Goal: Task Accomplishment & Management: Complete application form

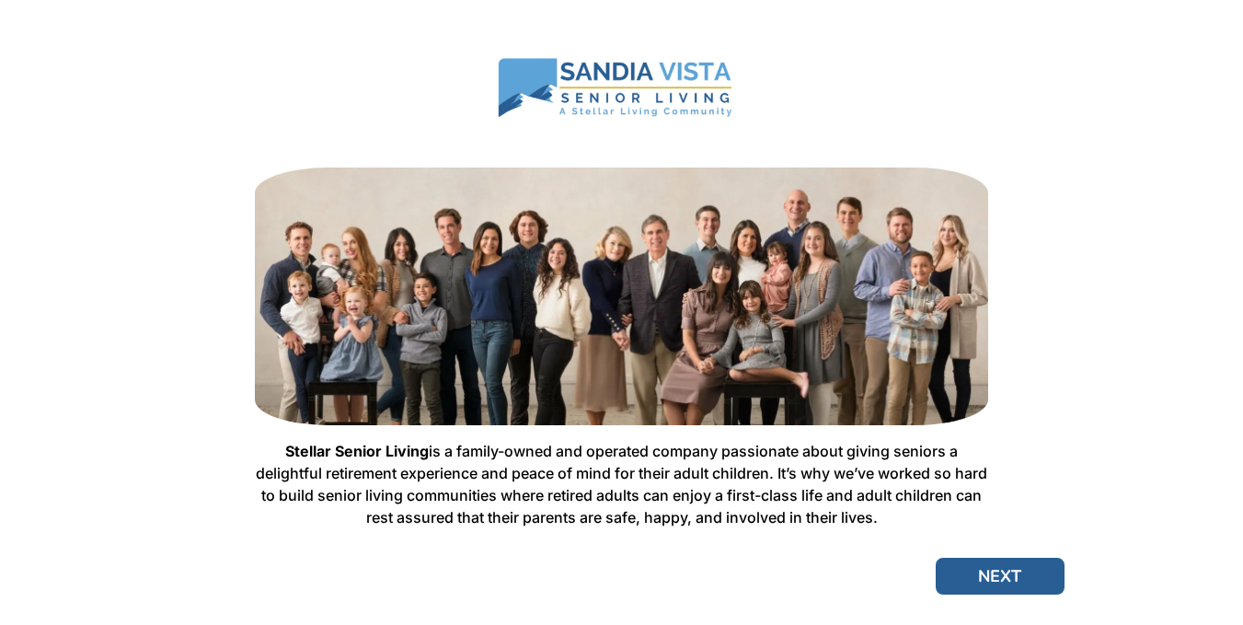
scroll to position [86, 0]
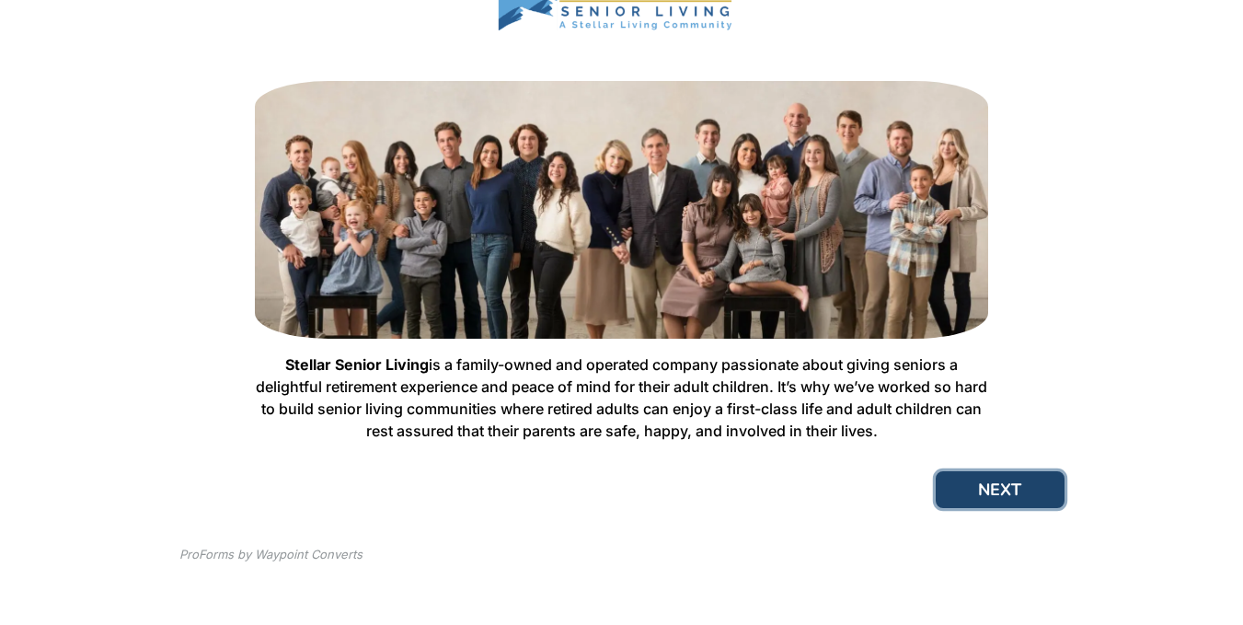
click at [1005, 491] on button "NEXT" at bounding box center [999, 489] width 129 height 37
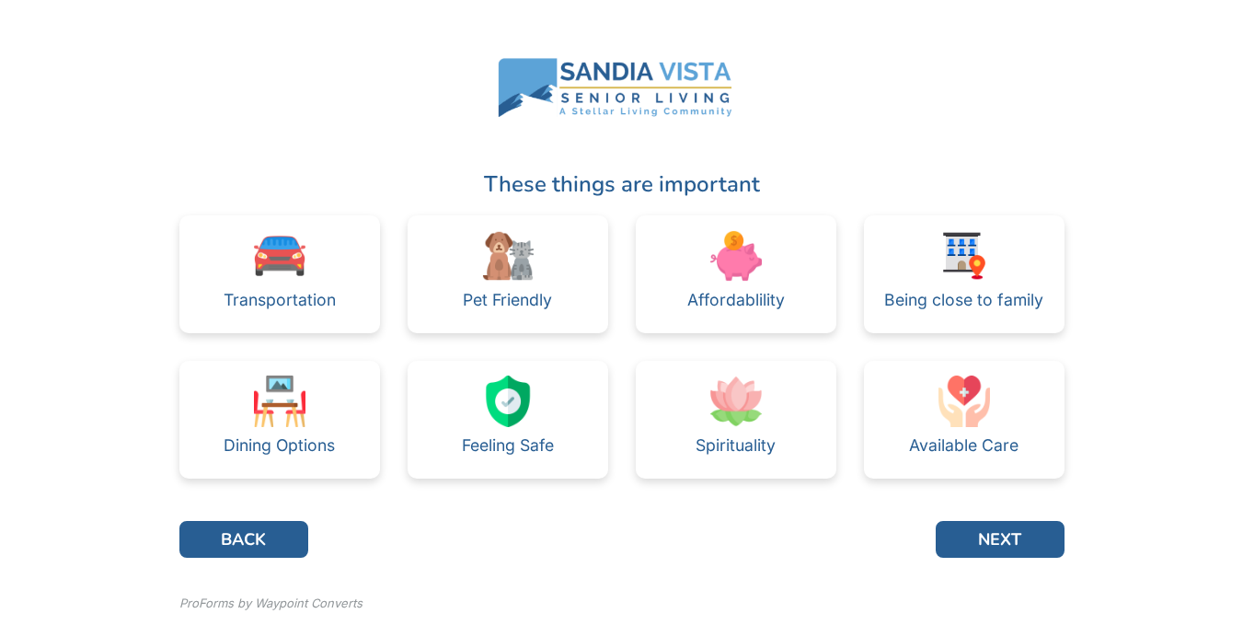
scroll to position [49, 0]
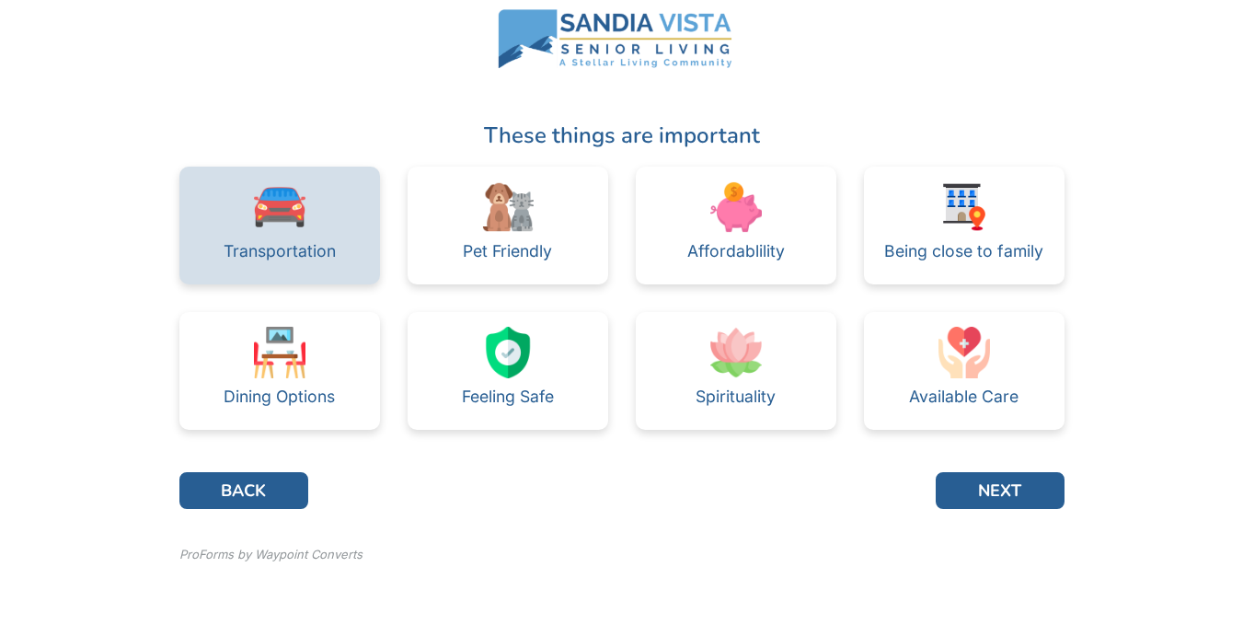
click at [307, 204] on div "Transportation" at bounding box center [279, 225] width 201 height 118
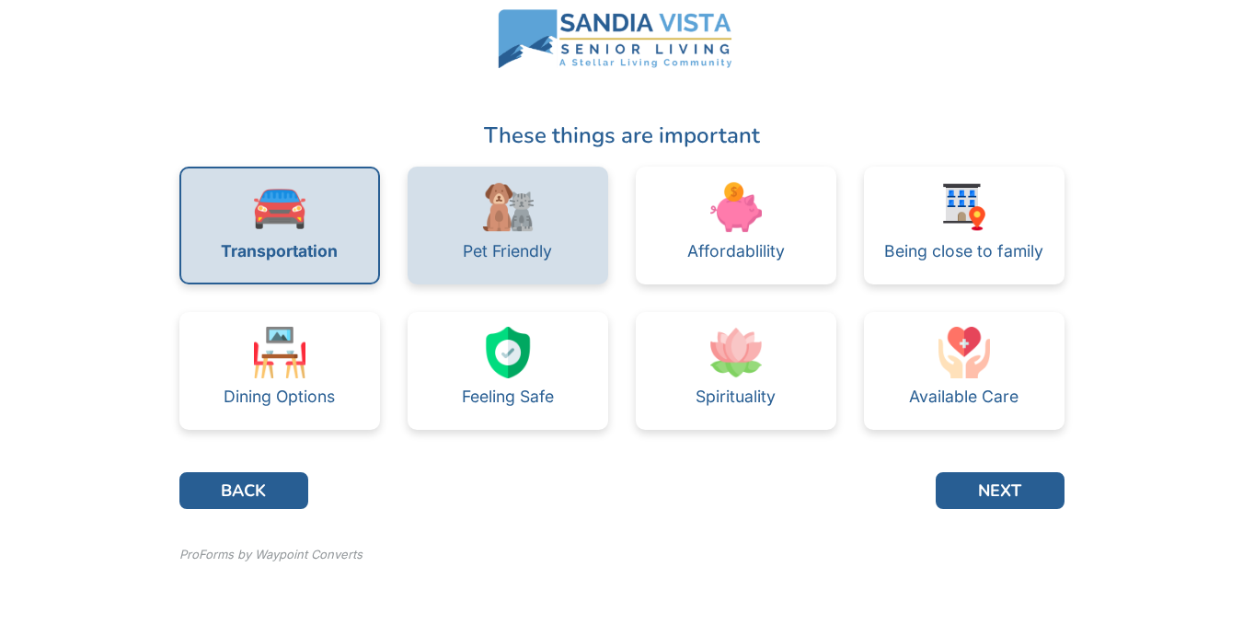
click at [482, 205] on img at bounding box center [508, 207] width 52 height 52
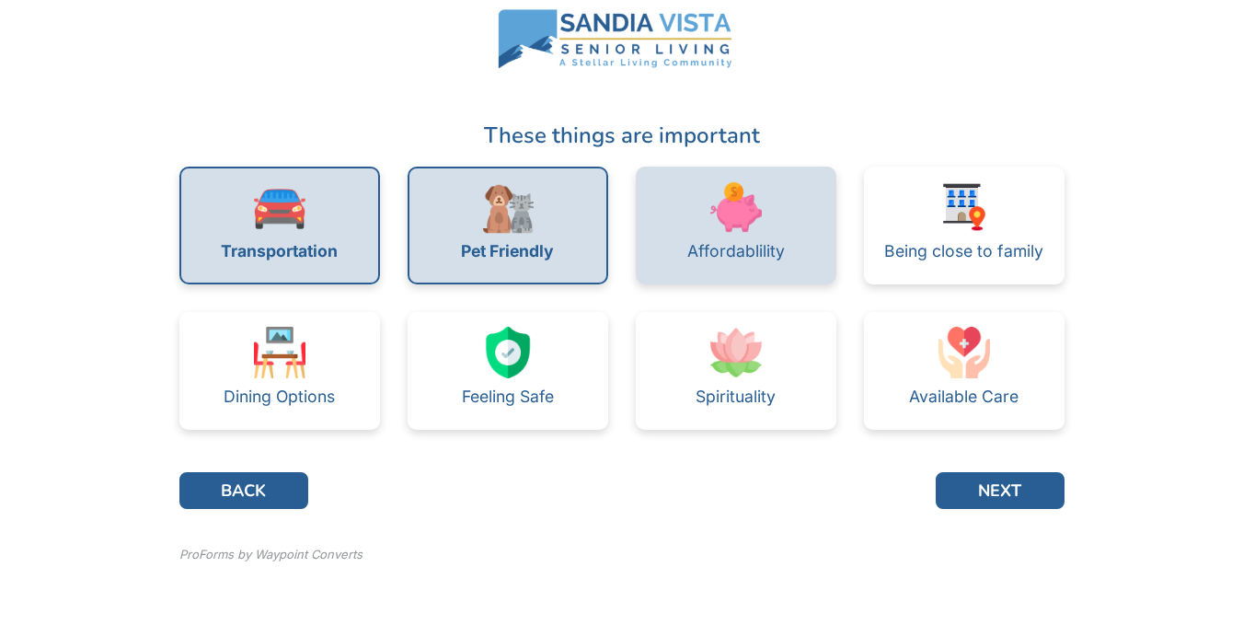
click at [708, 216] on div "Affordablility" at bounding box center [736, 225] width 201 height 118
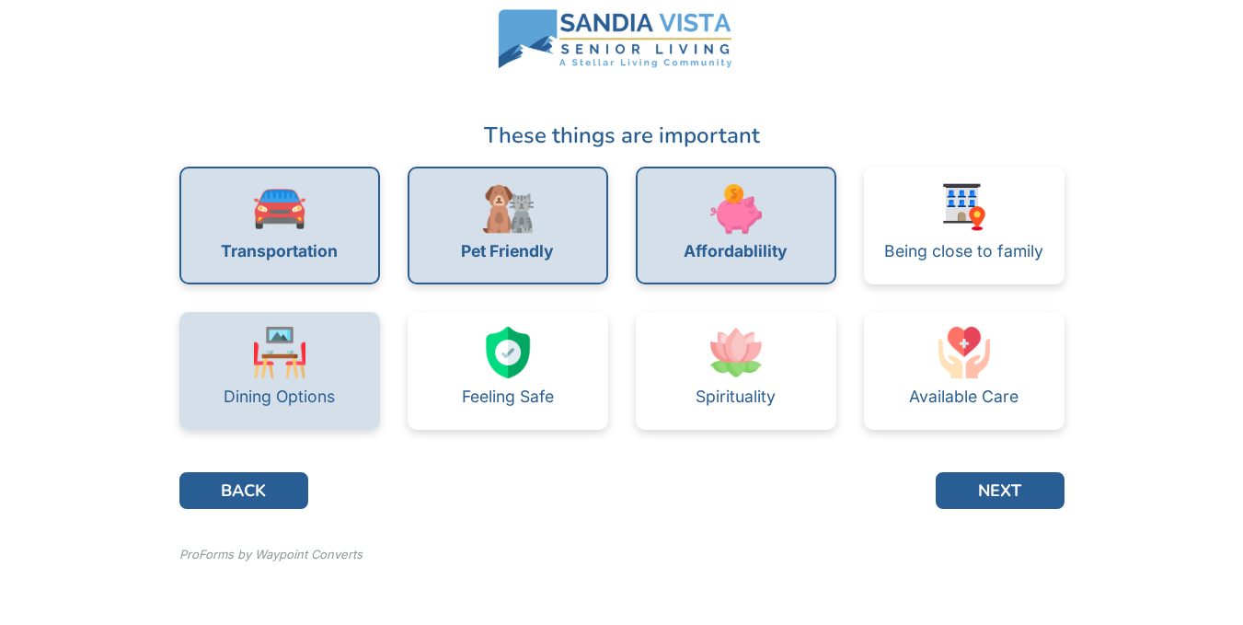
click at [282, 346] on img at bounding box center [280, 353] width 52 height 52
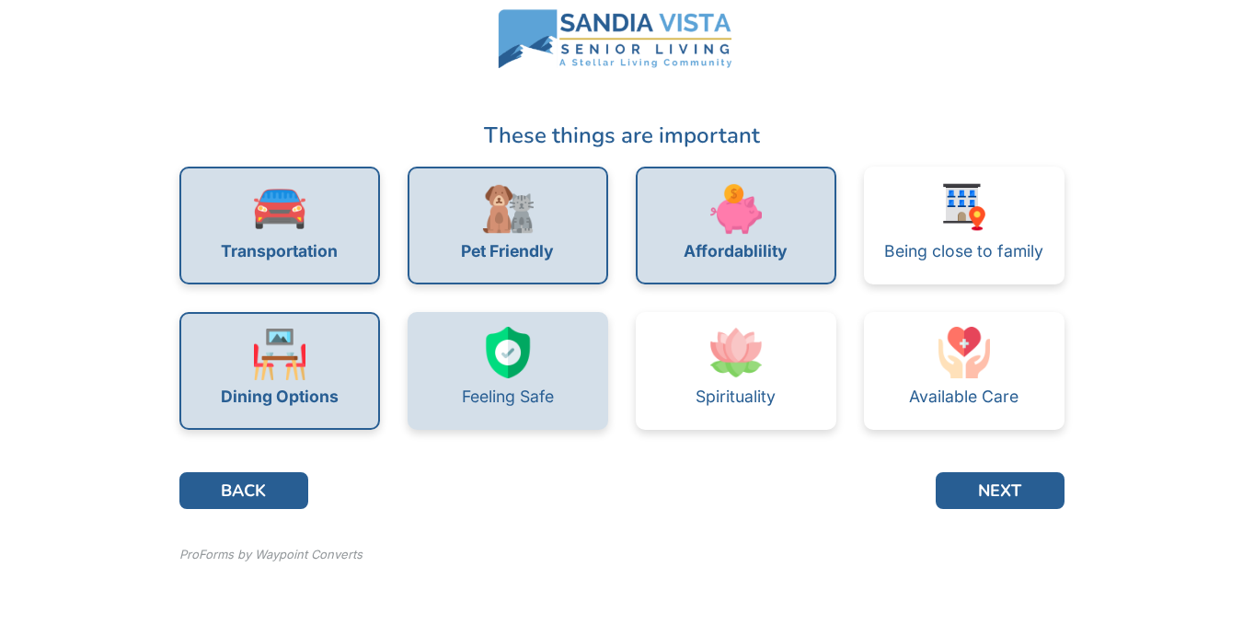
click at [522, 349] on img at bounding box center [508, 353] width 52 height 52
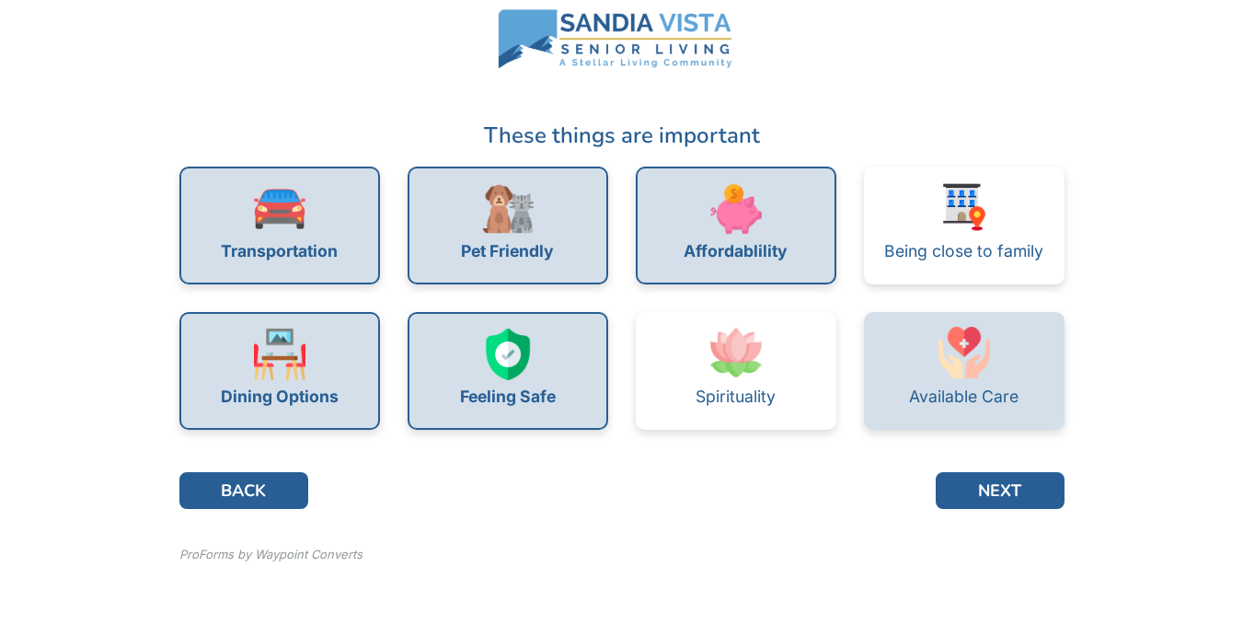
click at [995, 341] on div "Available Care" at bounding box center [964, 371] width 201 height 118
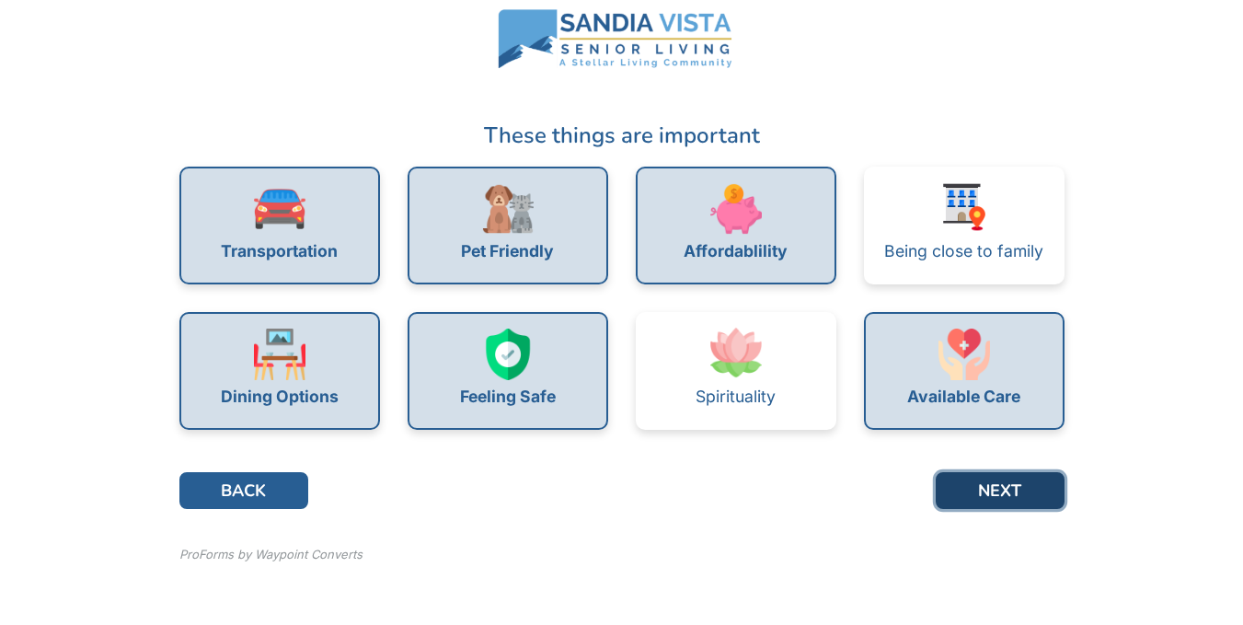
click at [1010, 484] on button "NEXT" at bounding box center [999, 490] width 129 height 37
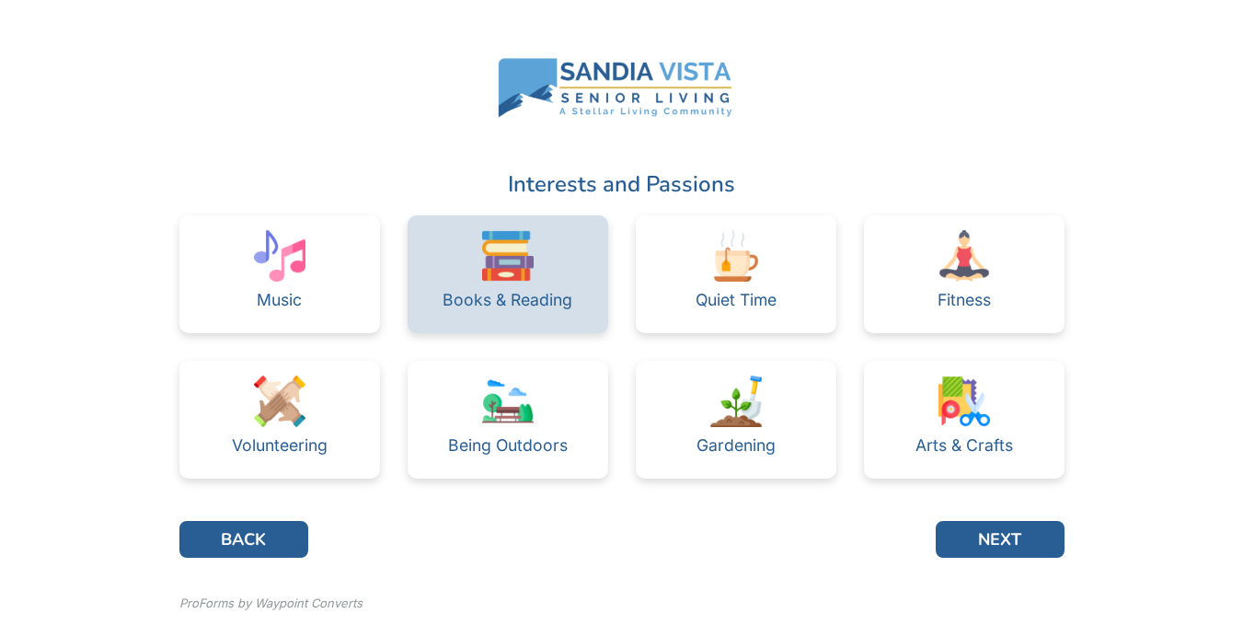
click at [540, 256] on div "Books & Reading" at bounding box center [507, 274] width 201 height 118
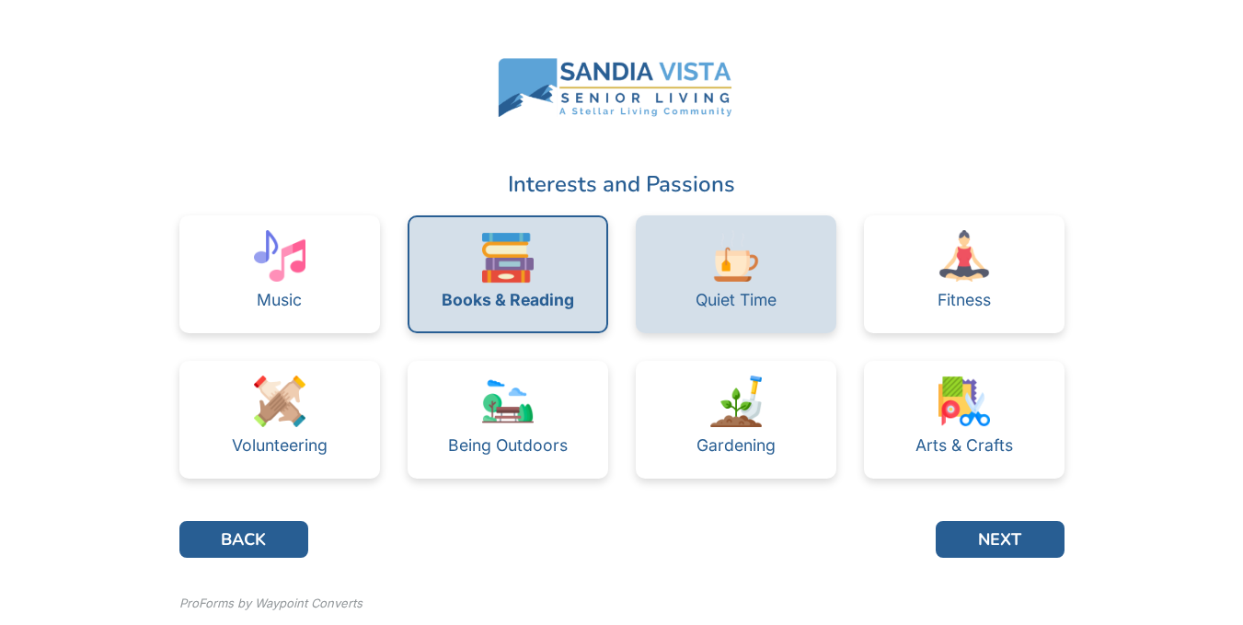
click at [740, 250] on img at bounding box center [736, 256] width 52 height 52
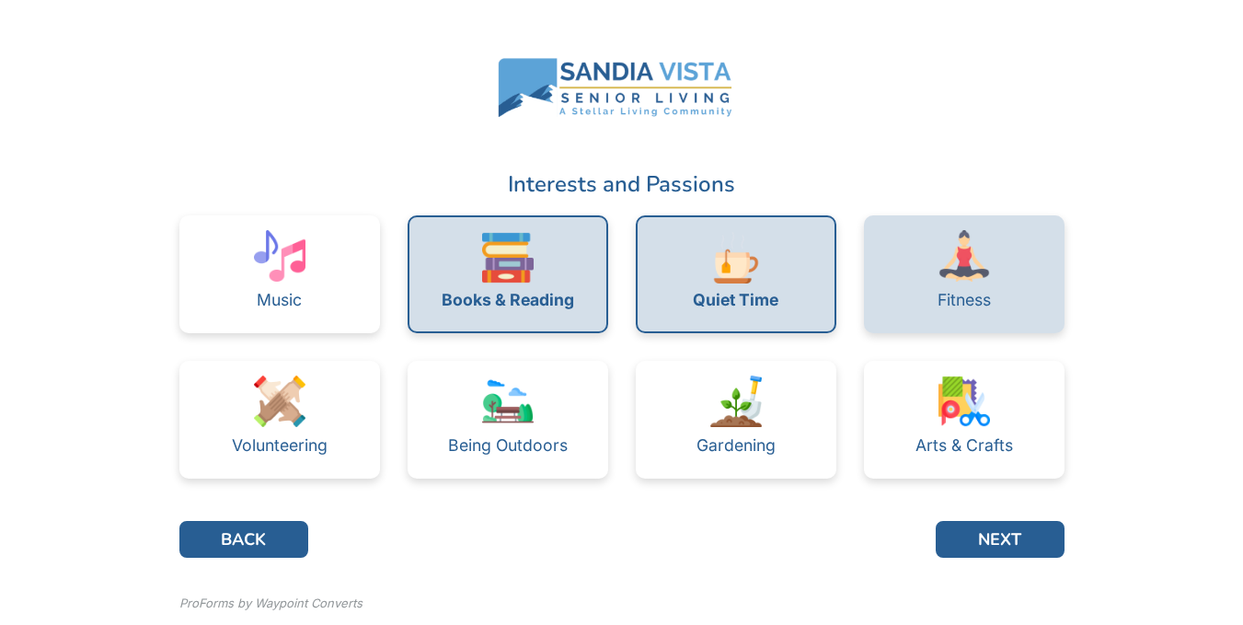
click at [939, 250] on img at bounding box center [964, 256] width 52 height 52
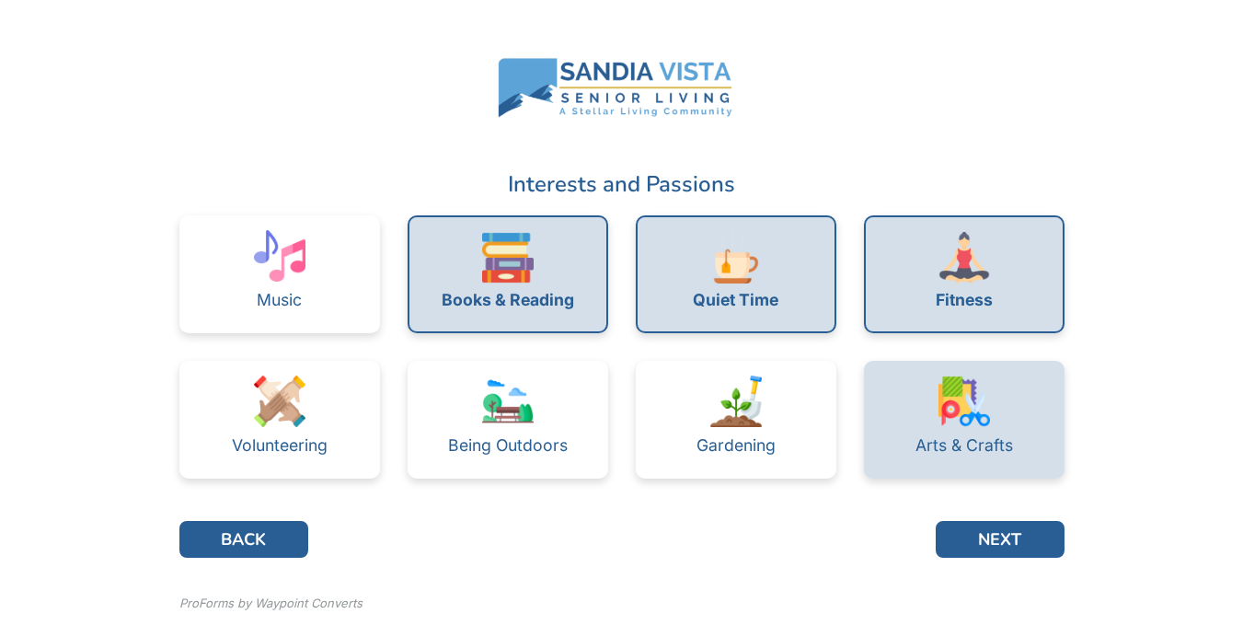
click at [938, 387] on img at bounding box center [964, 401] width 52 height 52
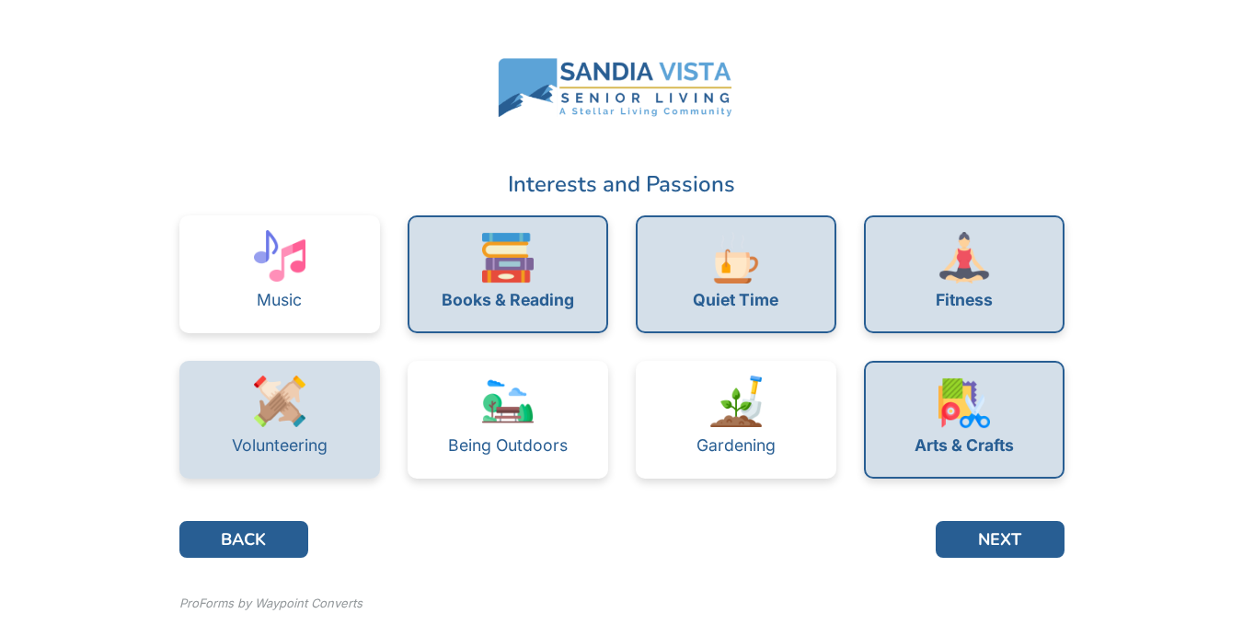
click at [275, 440] on div "Volunteering" at bounding box center [280, 445] width 96 height 17
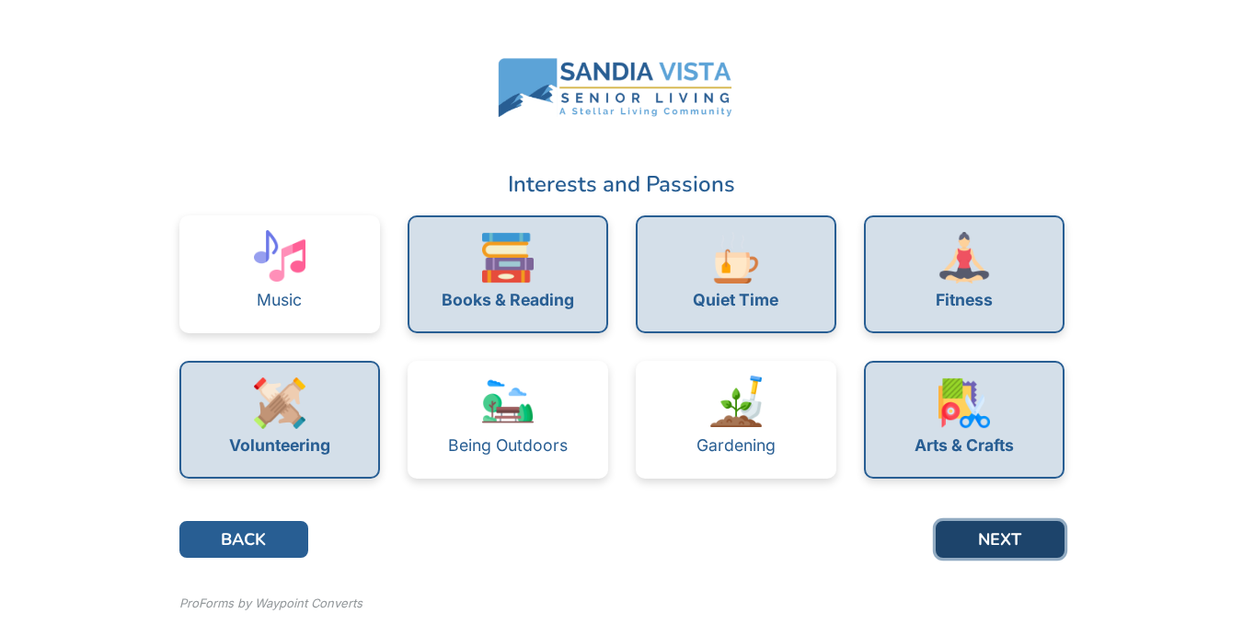
click at [993, 535] on button "NEXT" at bounding box center [999, 539] width 129 height 37
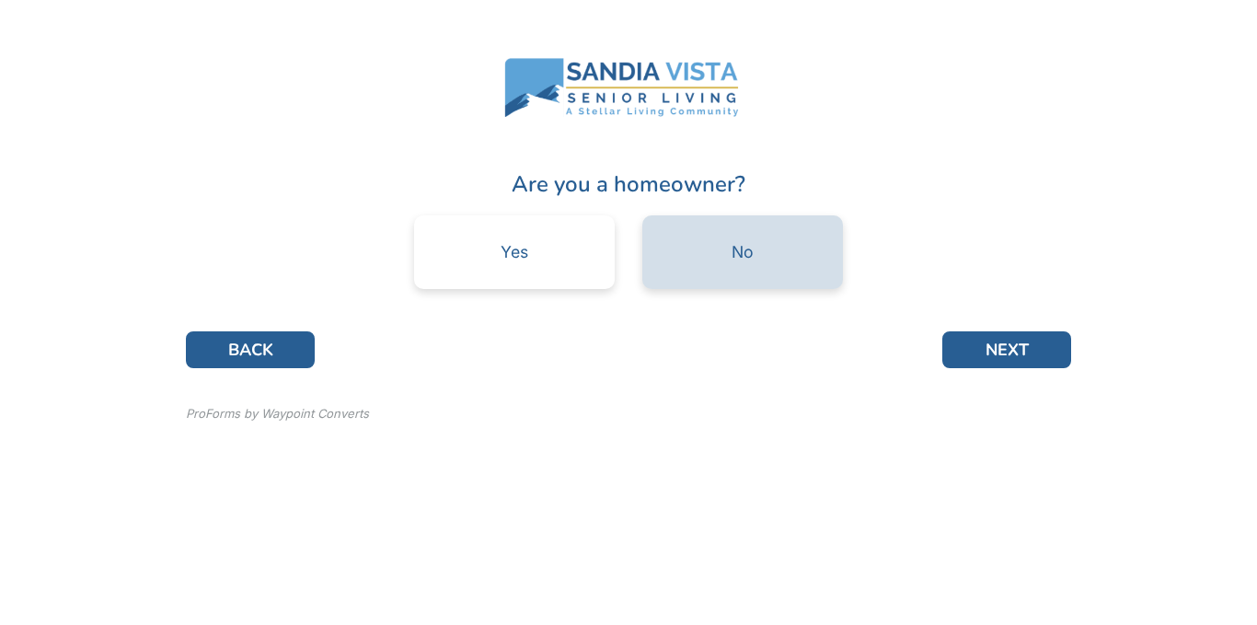
click at [742, 268] on div "No" at bounding box center [742, 252] width 201 height 74
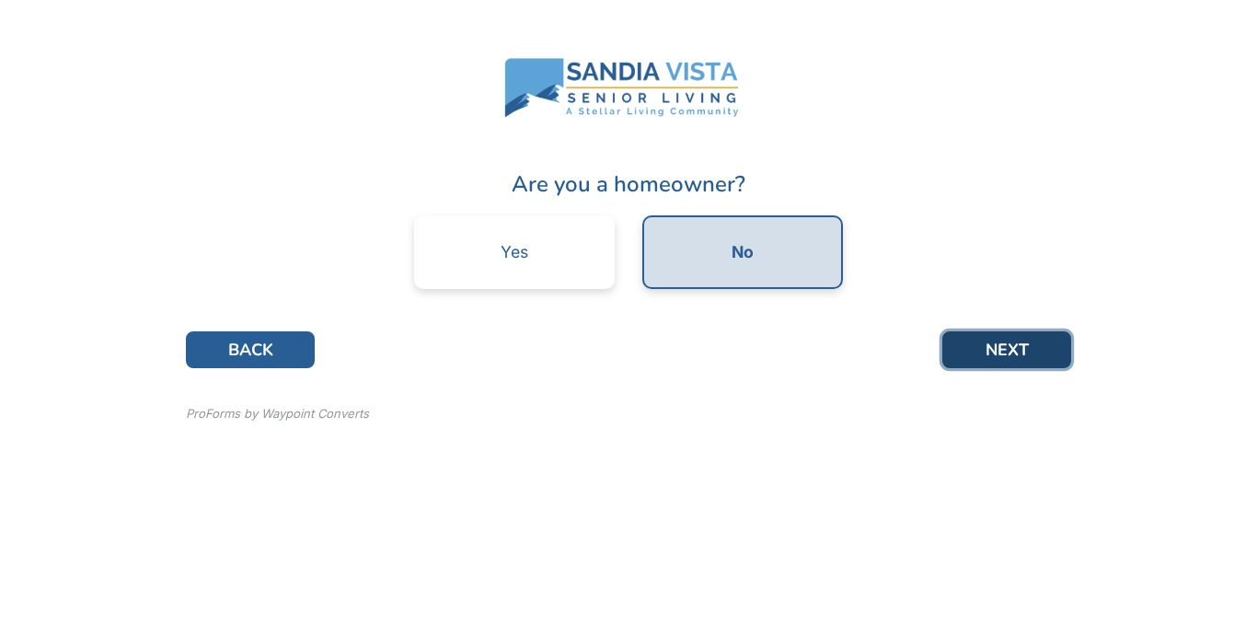
click at [991, 344] on button "NEXT" at bounding box center [1006, 349] width 129 height 37
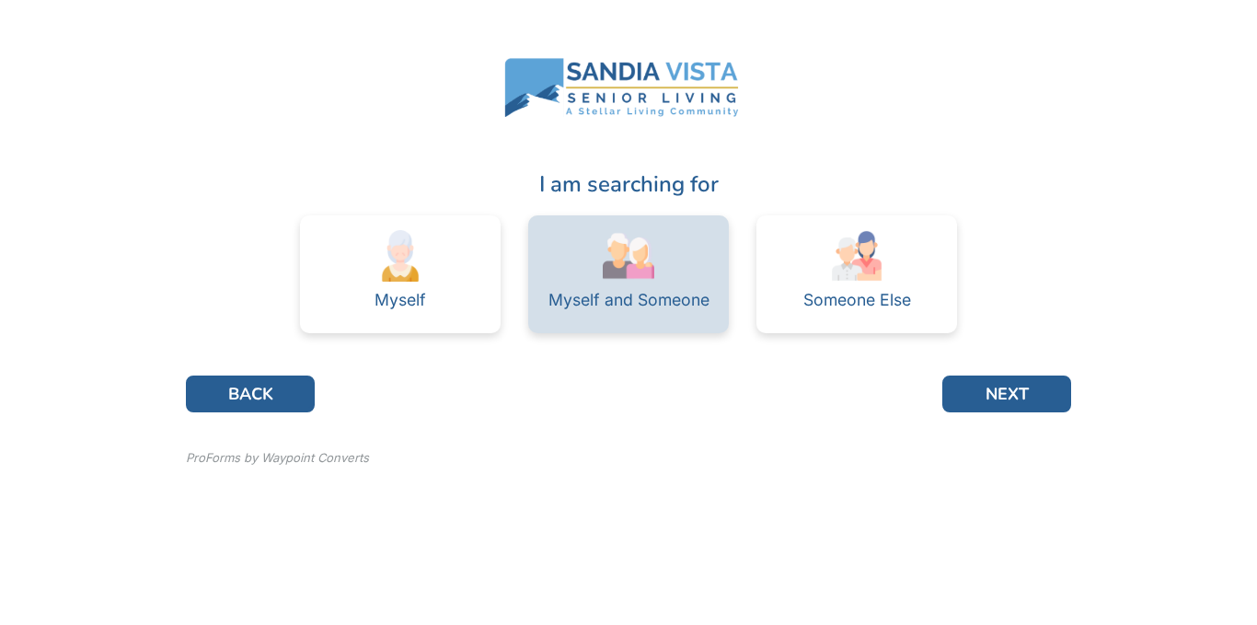
click at [645, 300] on div "Myself and Someone" at bounding box center [628, 300] width 161 height 17
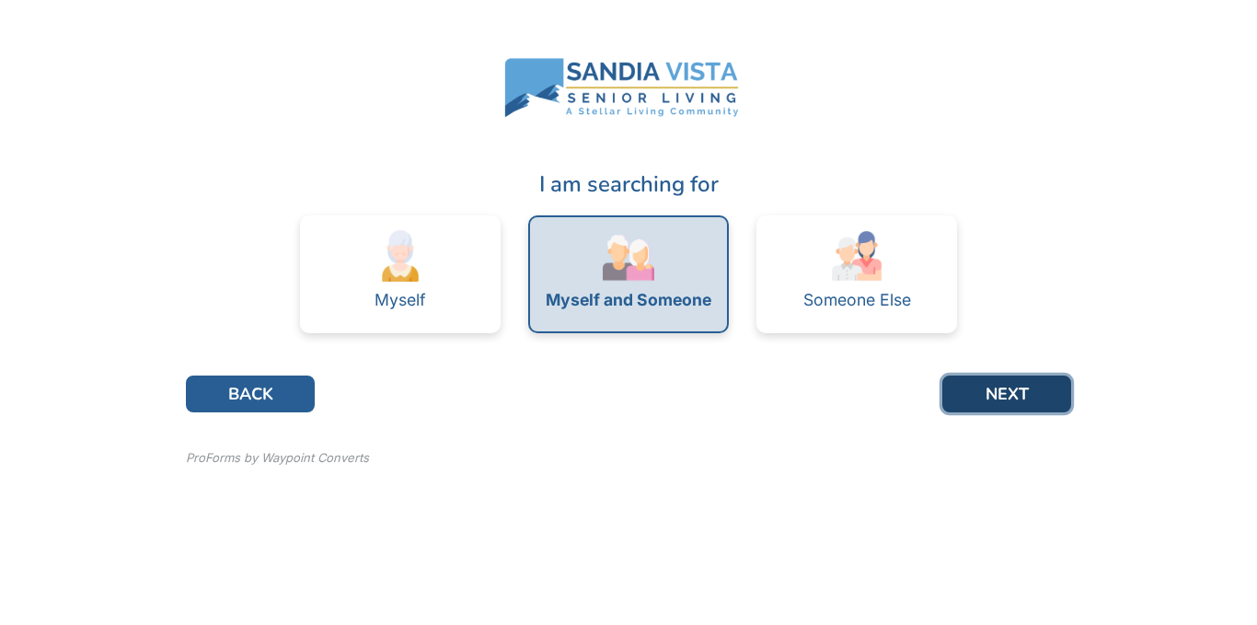
click at [1003, 398] on button "NEXT" at bounding box center [1006, 393] width 129 height 37
